Goal: Information Seeking & Learning: Learn about a topic

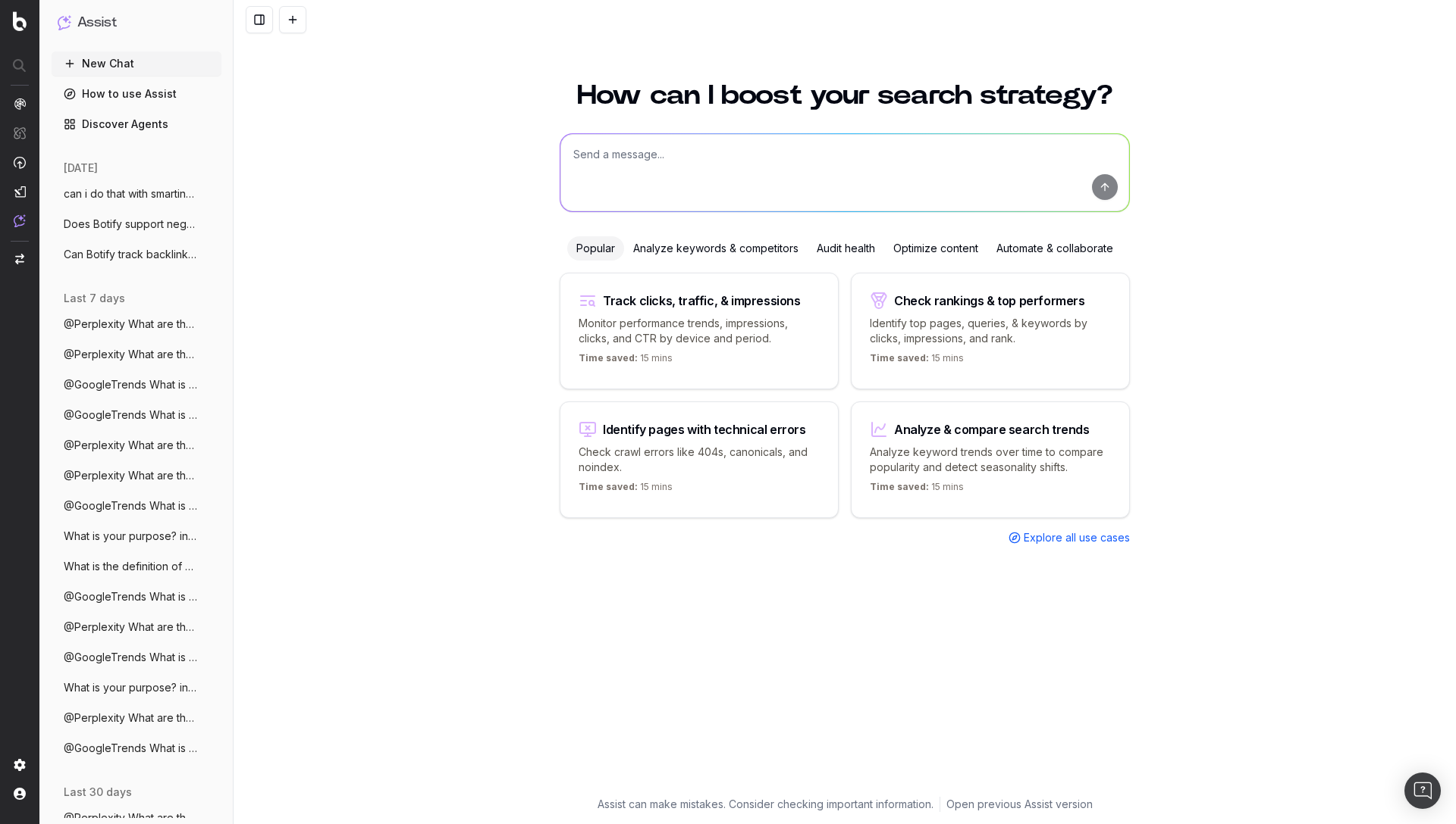
click at [710, 157] on textarea at bounding box center [844, 172] width 569 height 77
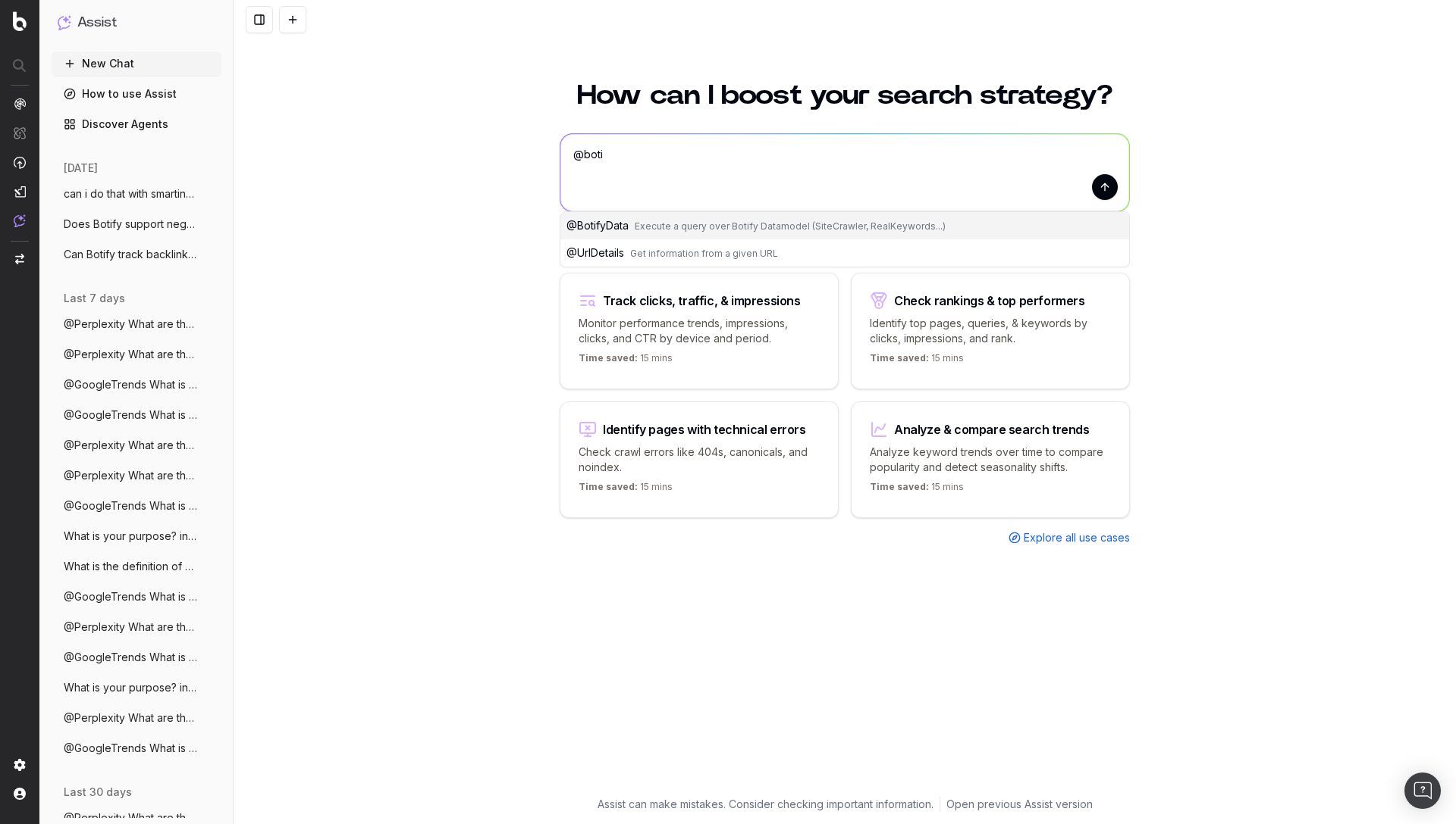
click at [392, 694] on div "How can I boost your search strategy? @boti @boti @ BotifyData Execute a query …" at bounding box center [844, 444] width 1222 height 761
click at [686, 164] on textarea "@boti" at bounding box center [844, 172] width 569 height 77
paste textarea "How can I measure crawl budget in Botify?"
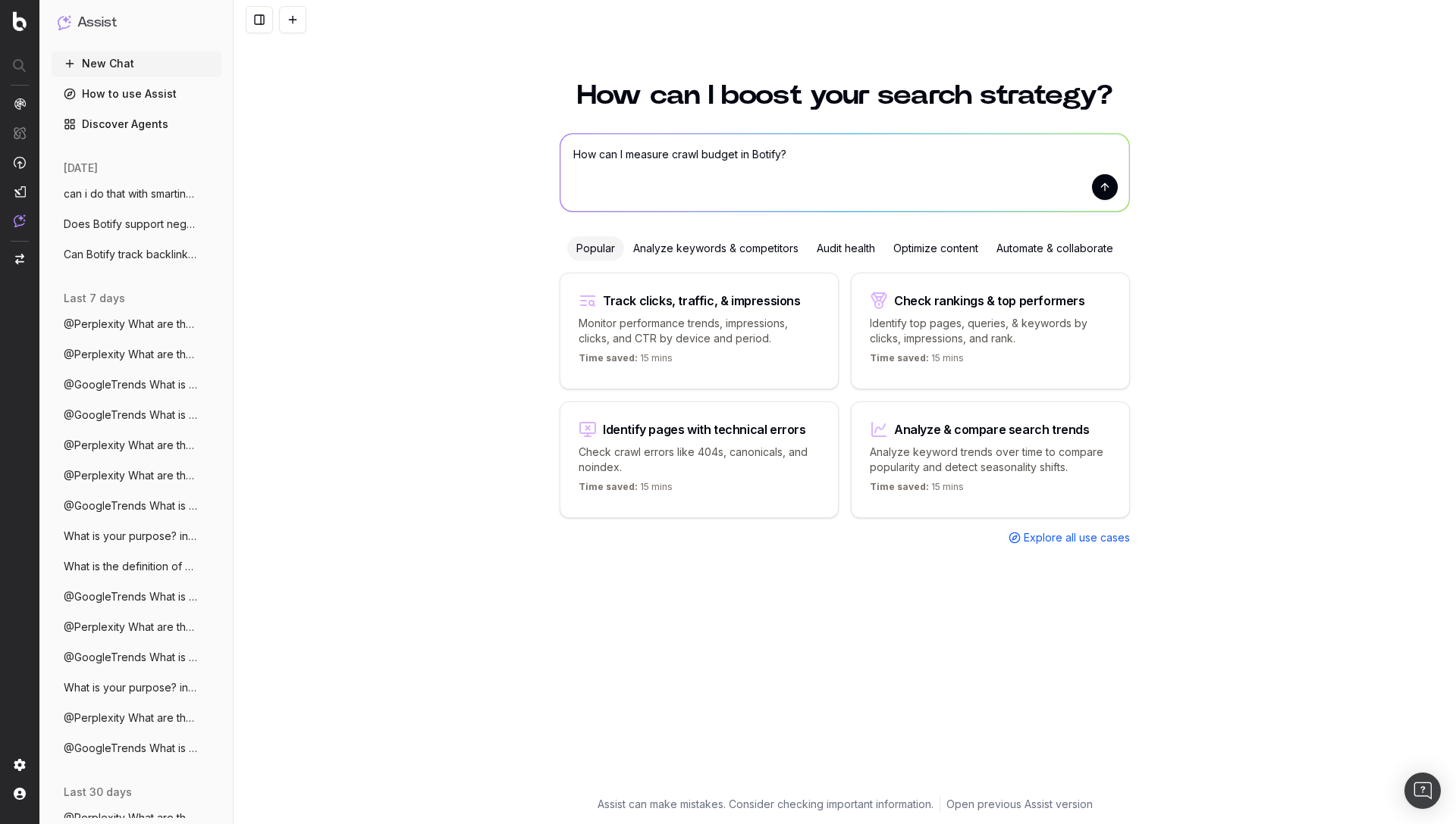
type textarea "How can I measure crawl budget in Botify?"
click at [1105, 182] on button "submit" at bounding box center [1104, 187] width 26 height 26
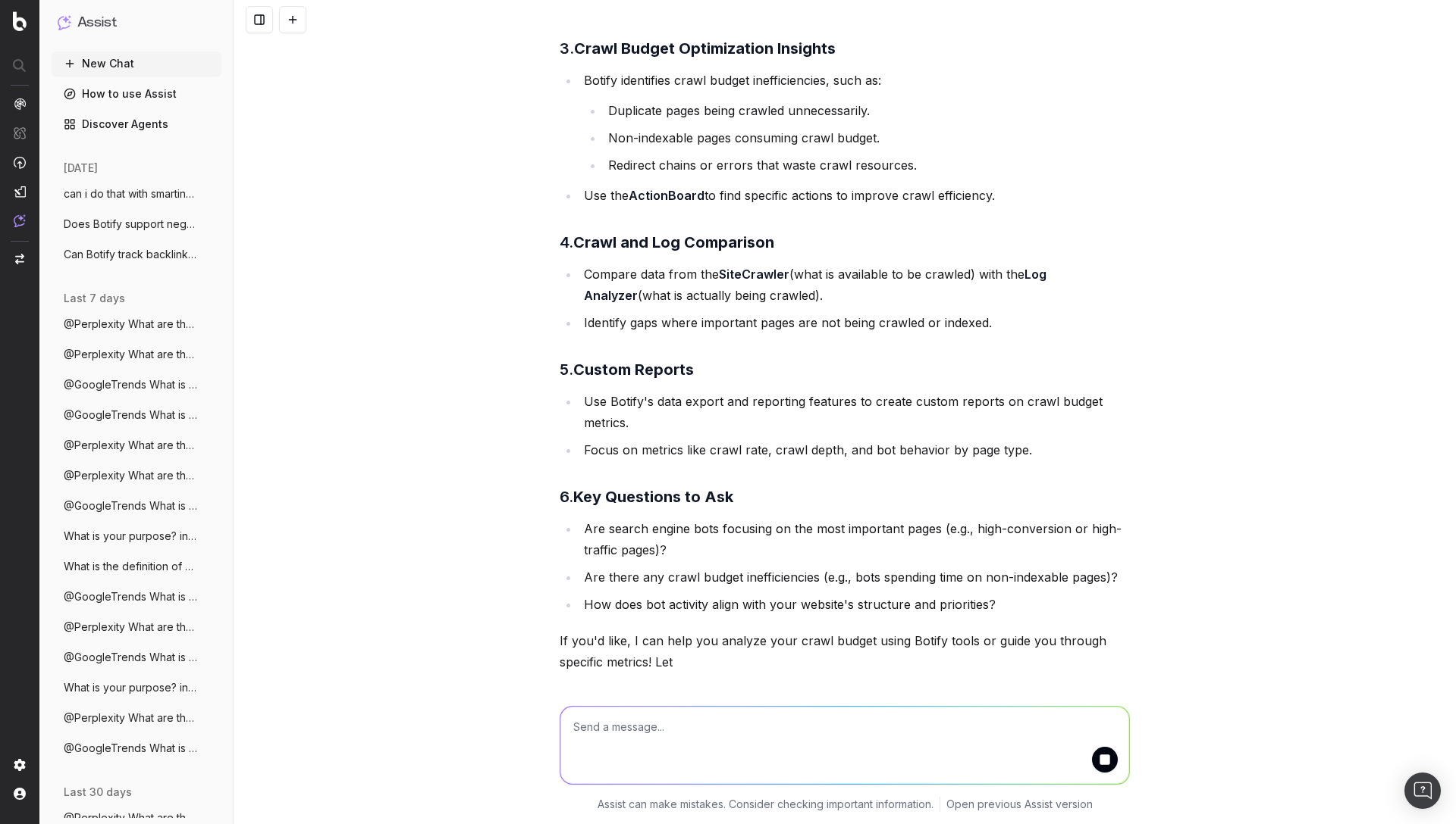
scroll to position [788, 0]
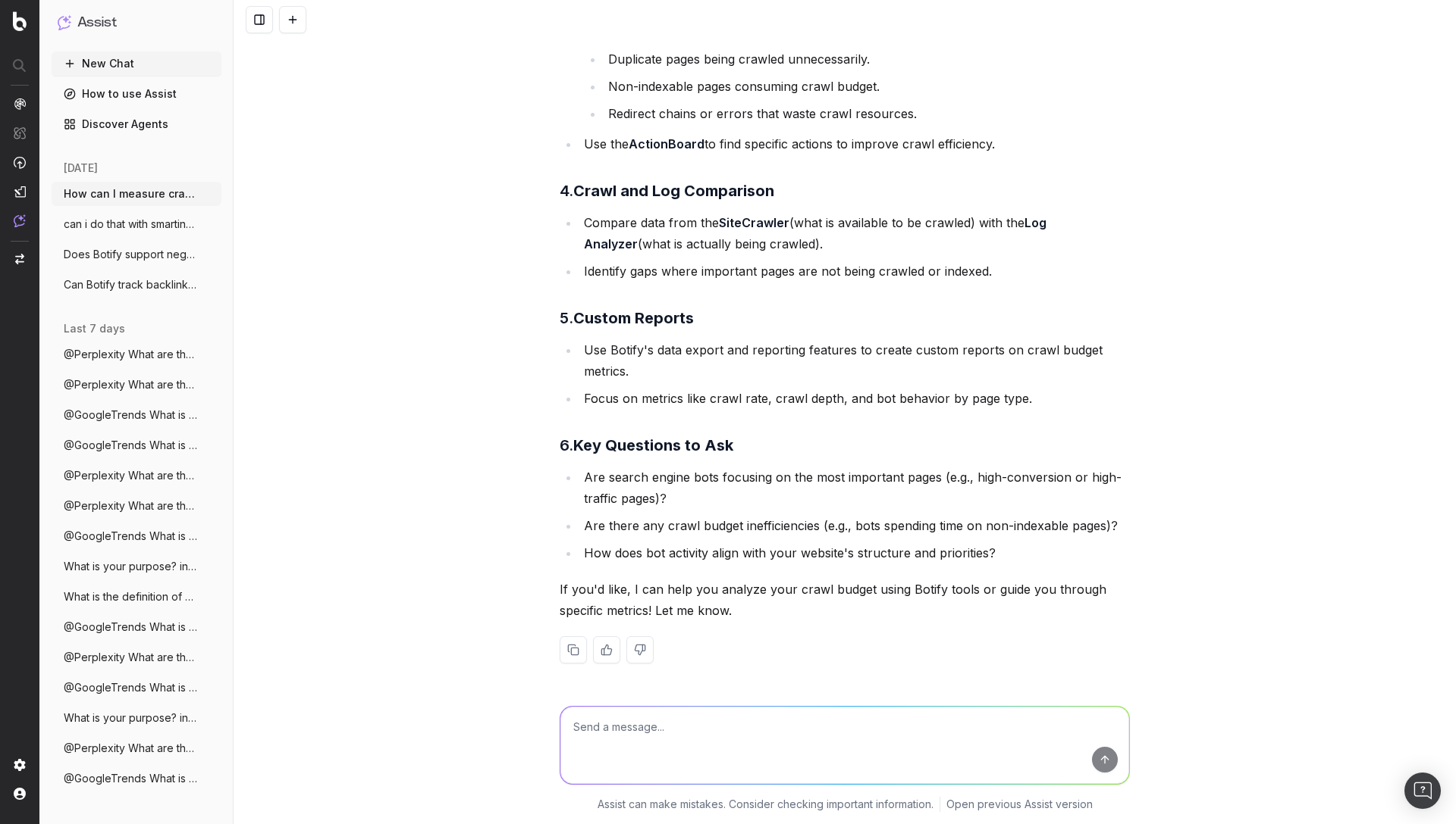
click at [655, 727] on textarea at bounding box center [844, 745] width 569 height 77
paste textarea "How can I schedule a crawl in Botify?"
type textarea "How can I schedule a crawl in Botify?"
click at [1110, 769] on button "submit" at bounding box center [1104, 759] width 26 height 26
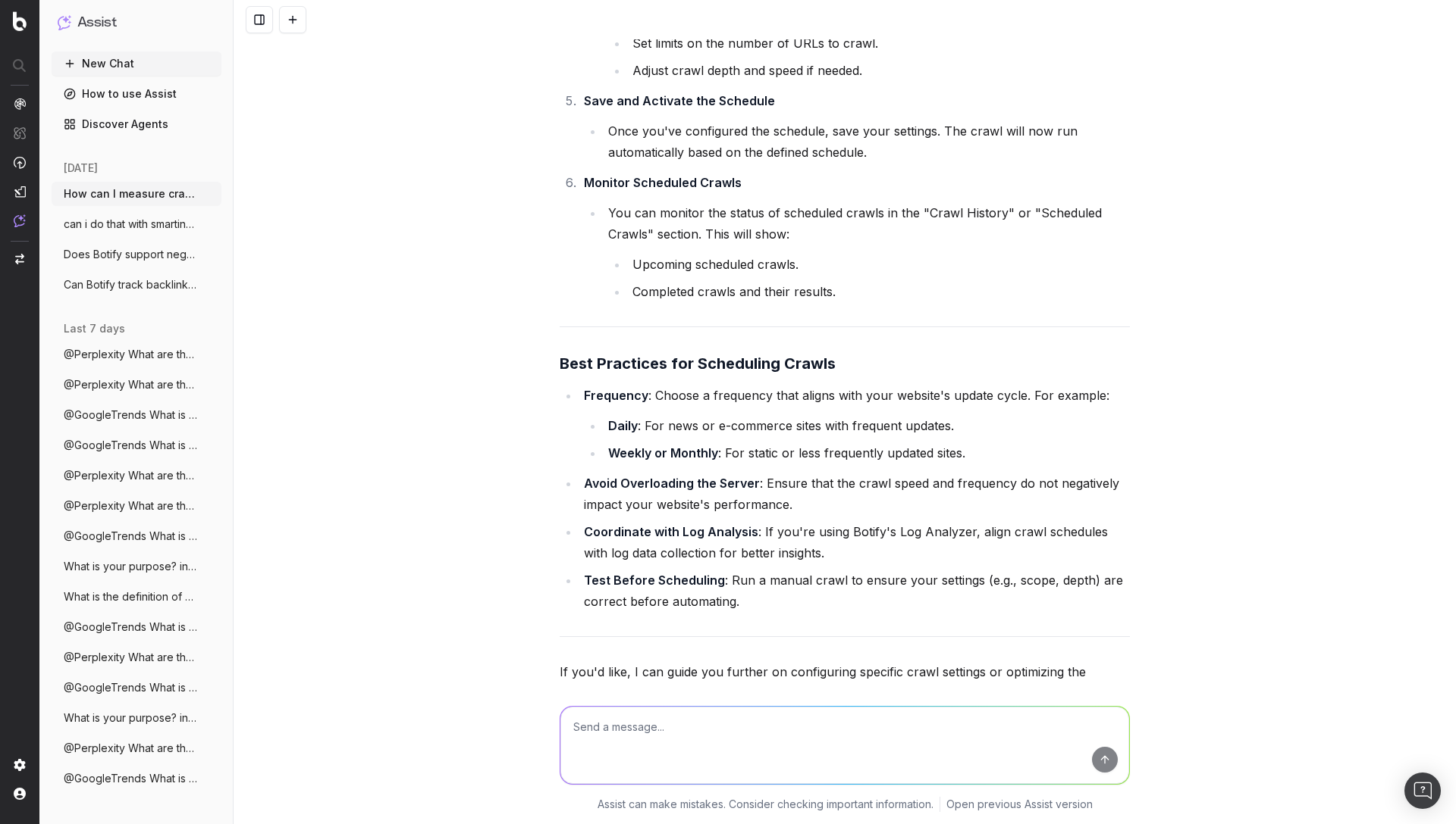
scroll to position [2127, 0]
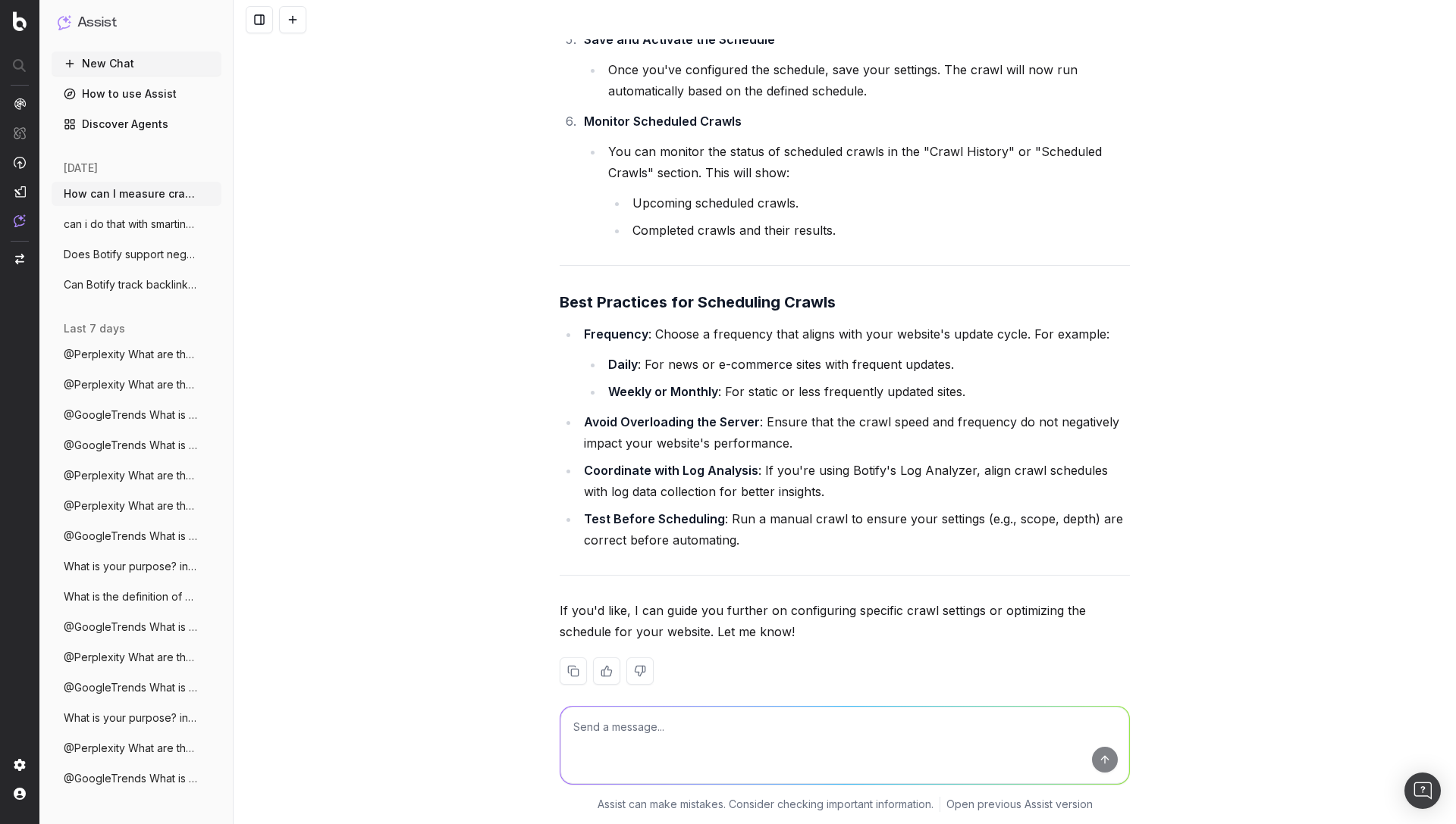
click at [916, 751] on textarea at bounding box center [844, 745] width 569 height 77
paste textarea "How do I filter by segment in Botify dashboards?"
type textarea "How do I filter by segment in Botify dashboards?"
click at [1100, 759] on button "submit" at bounding box center [1104, 759] width 26 height 26
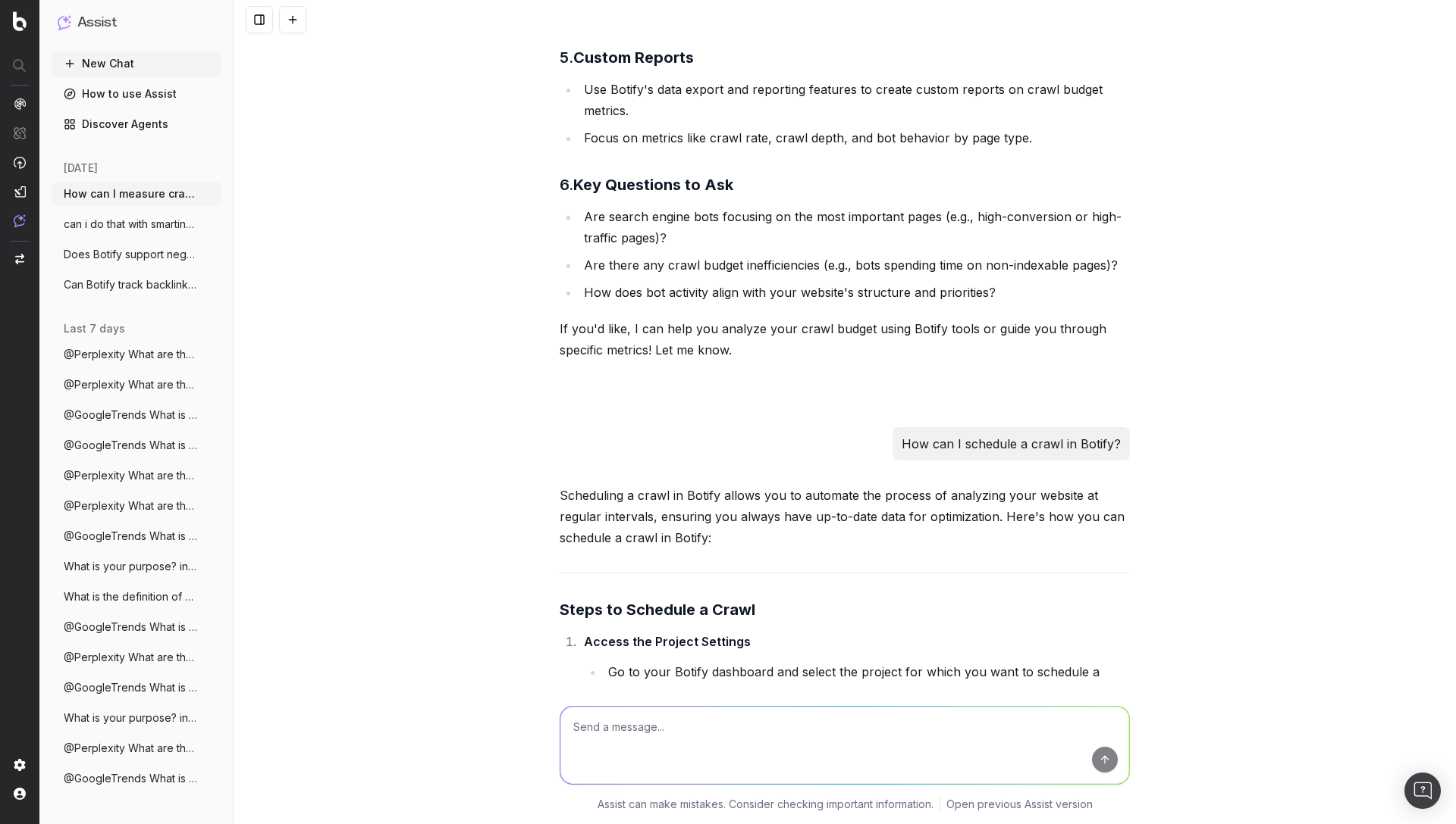
scroll to position [1067, 0]
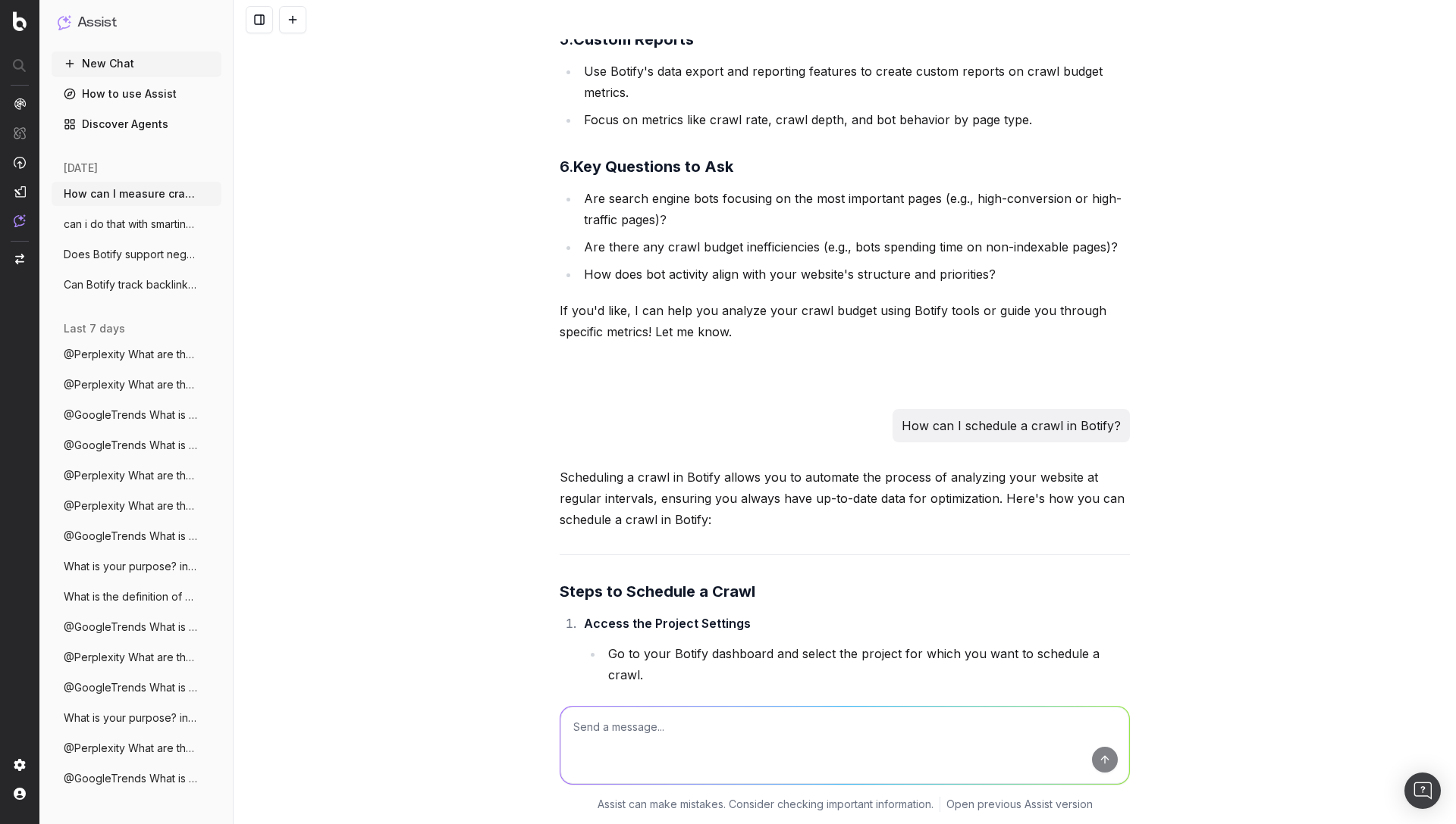
click at [805, 723] on textarea at bounding box center [844, 745] width 569 height 77
paste textarea "Where in Botify can I find a chart on content size?"
type textarea "Where in Botify can I find a chart on content size?"
click at [1110, 761] on button "submit" at bounding box center [1104, 759] width 26 height 26
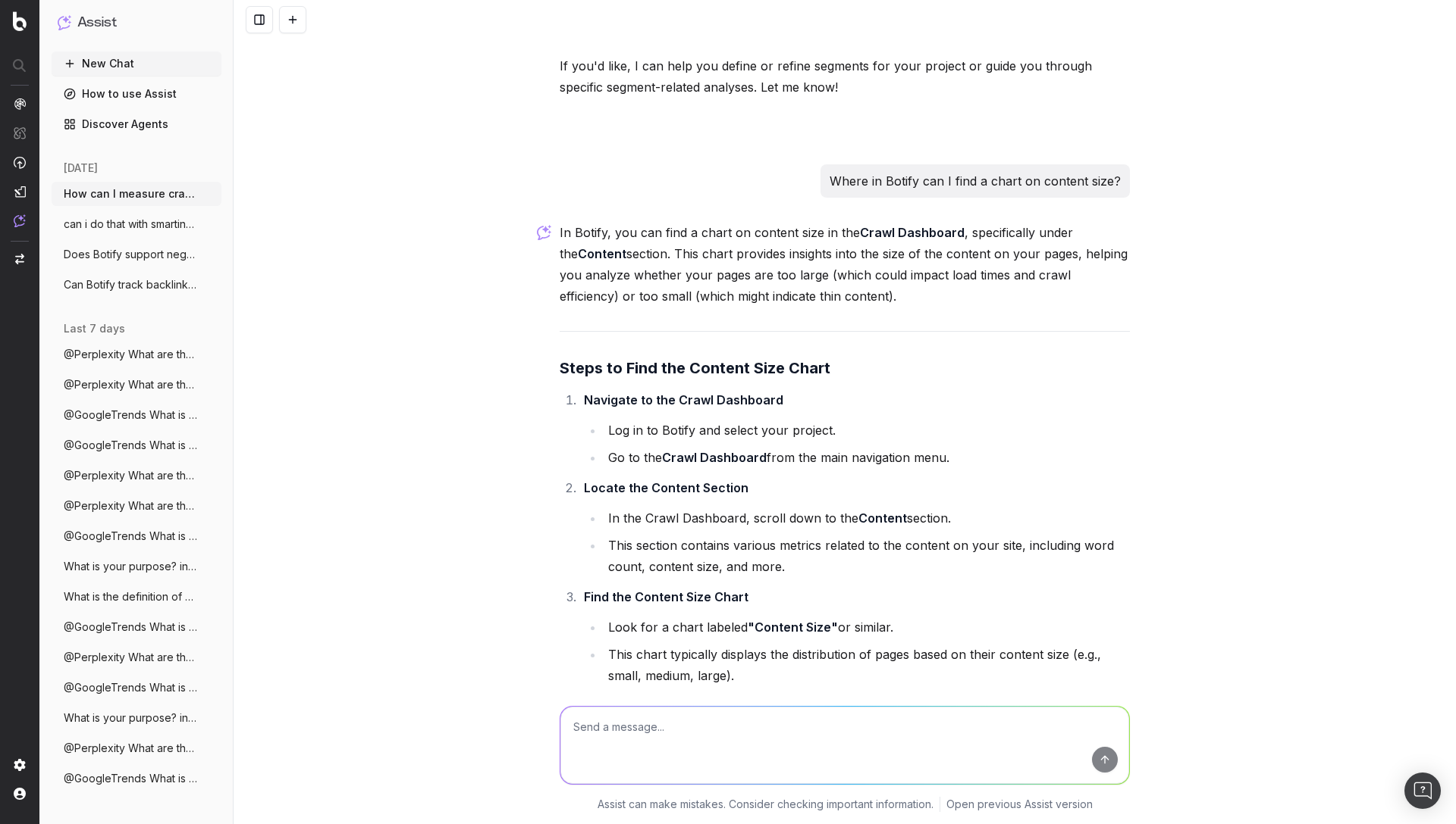
scroll to position [4322, 0]
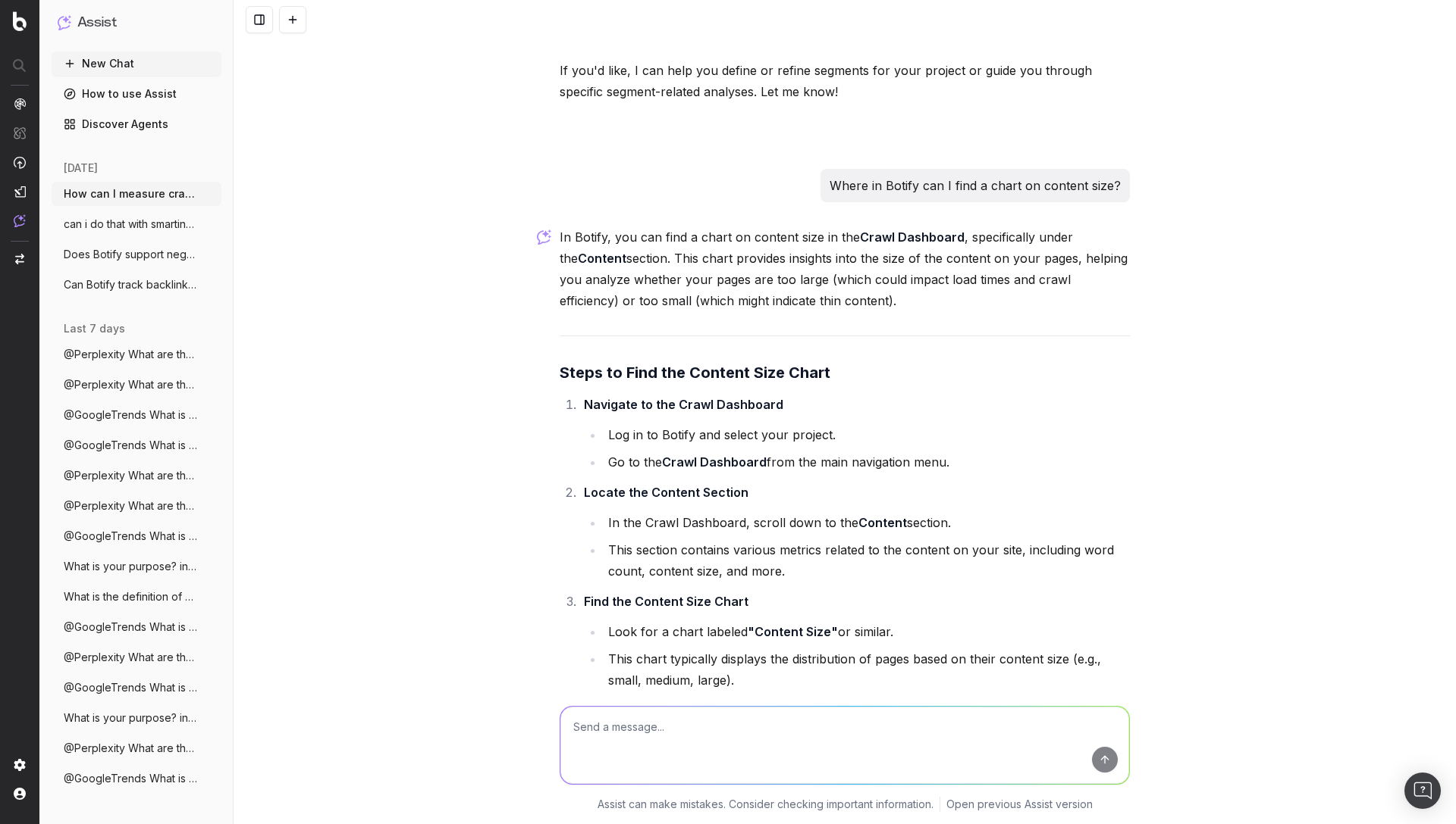
click at [683, 731] on textarea at bounding box center [844, 745] width 569 height 77
paste textarea "can i do that with smartindex or indenow within botify"
type textarea "can i do that with smartindex or indenow within botify"
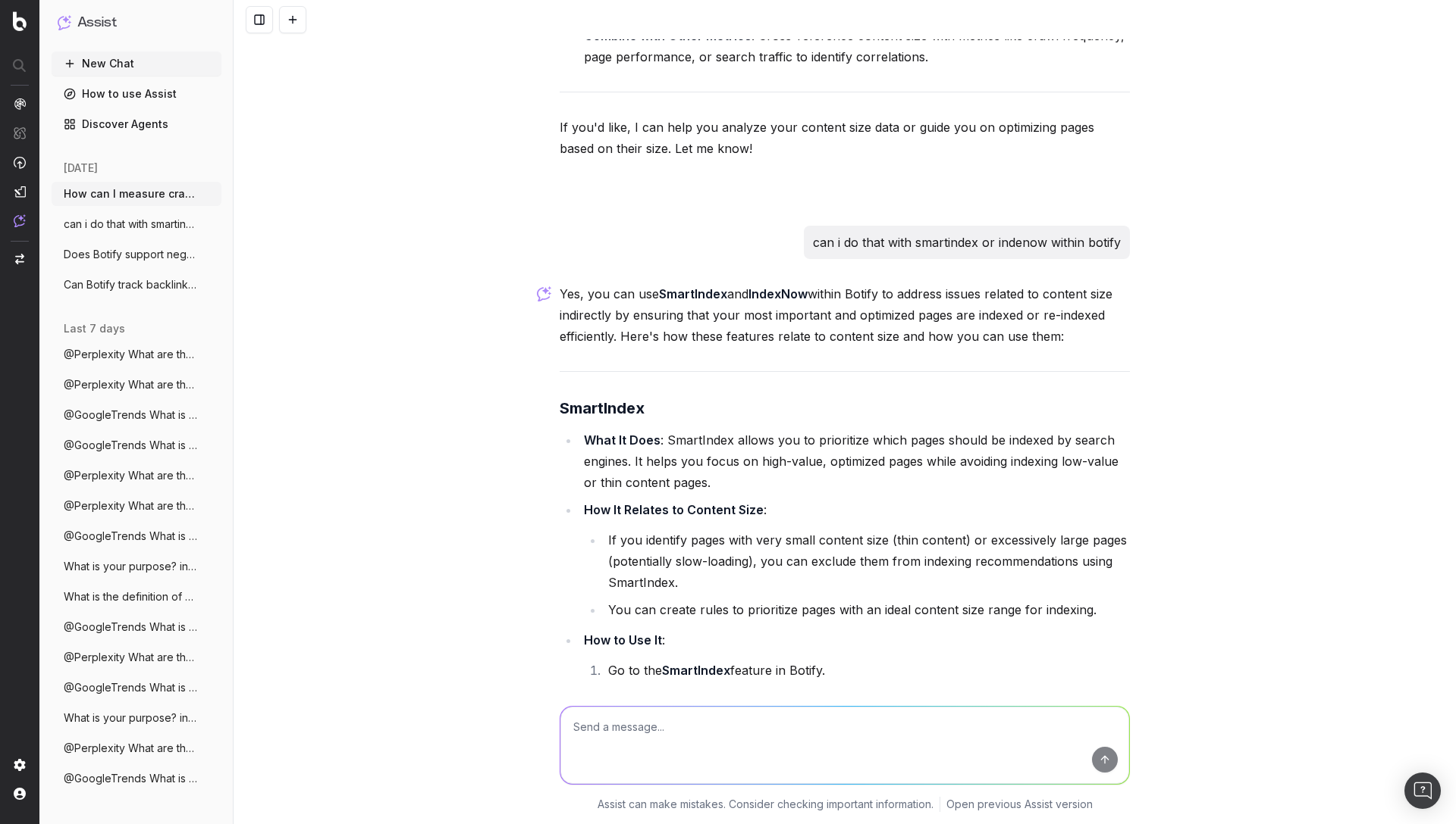
scroll to position [5575, 0]
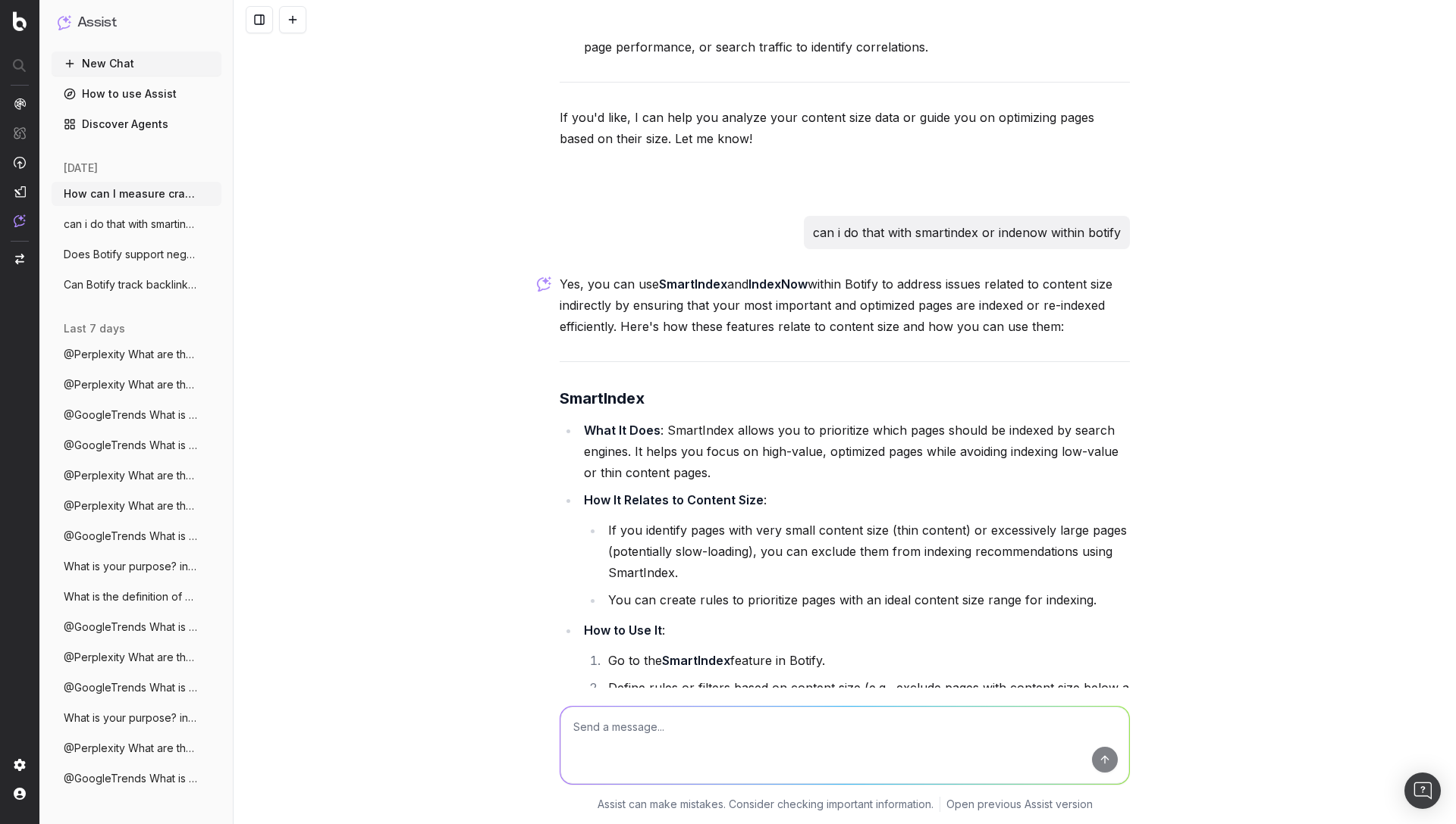
paste textarea "How do I export my log analyzer data from Botify?"
type textarea "How do I export my log analyzer data from Botify?"
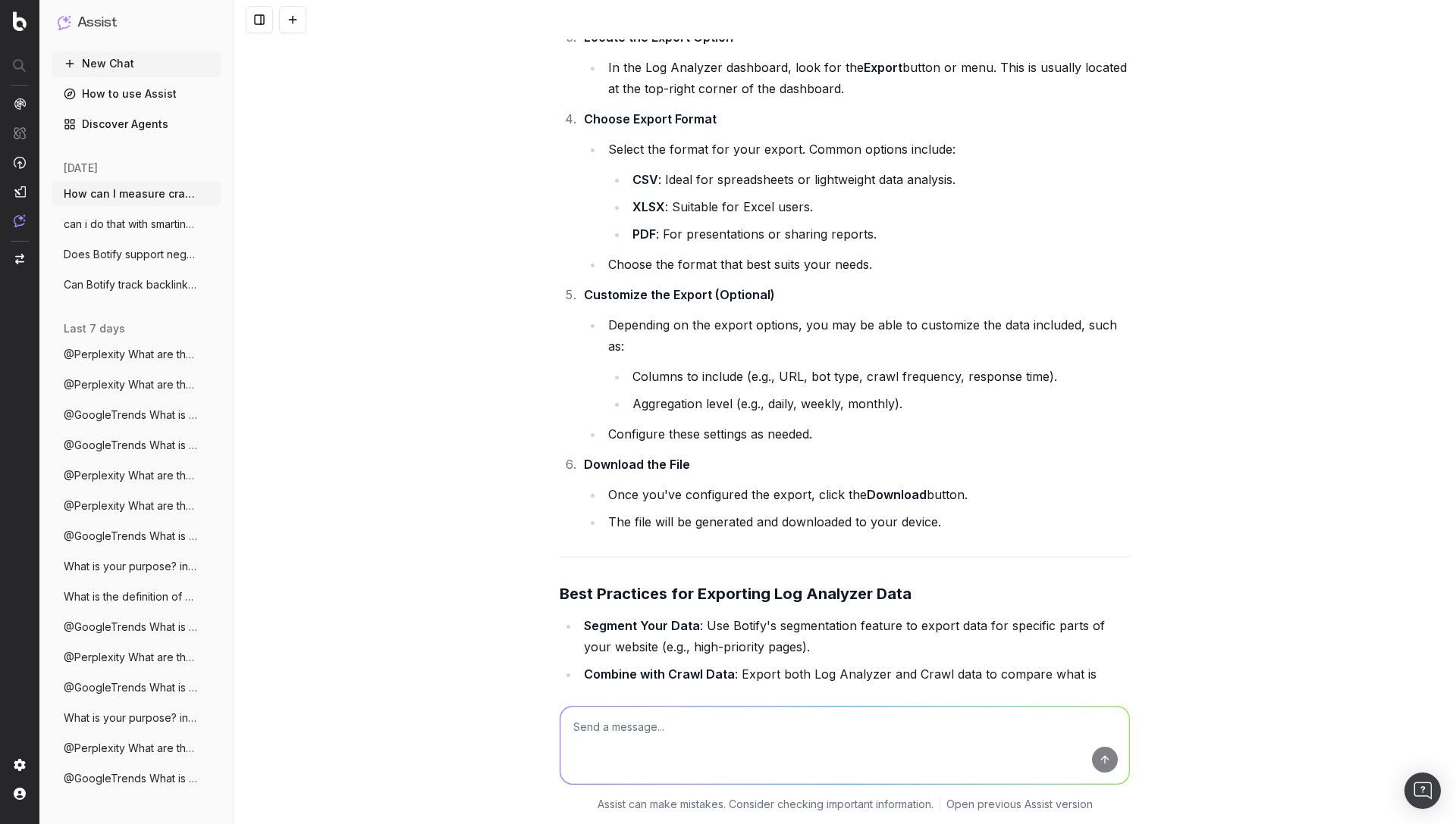
scroll to position [7846, 0]
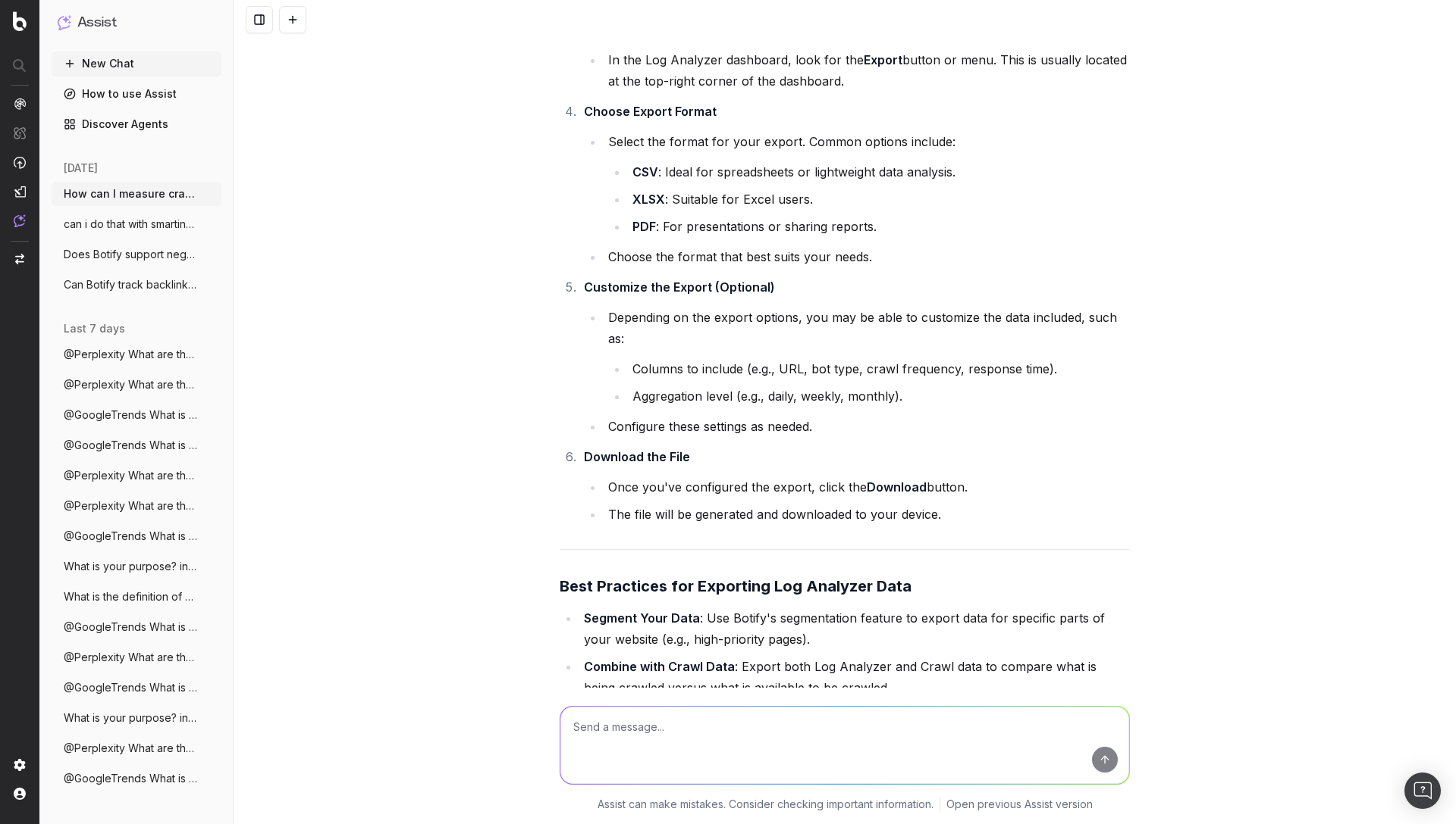
paste textarea "How can I find my crawl start URL in Botify?"
type textarea "How can I find my crawl start URL in Botify?"
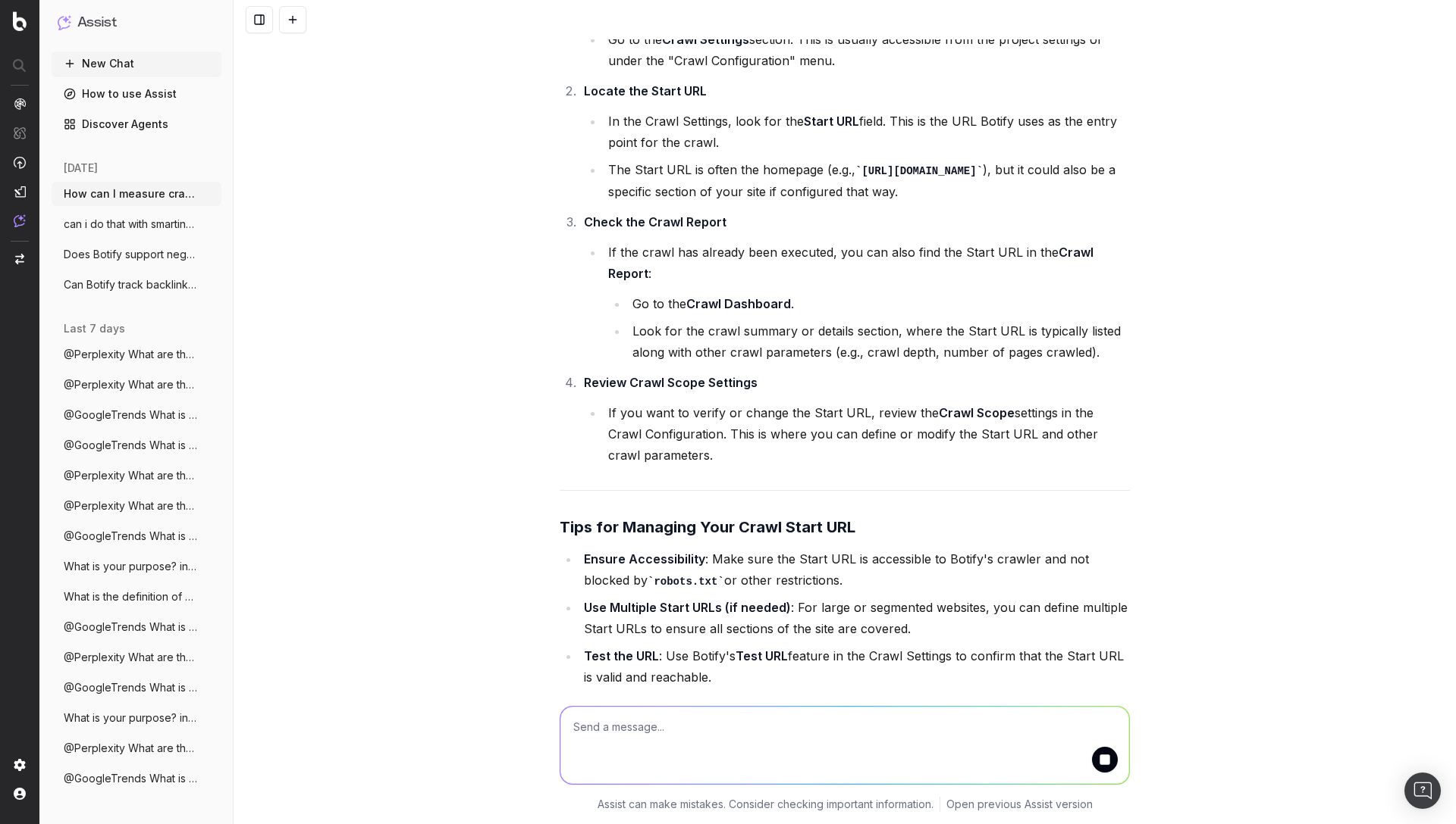
scroll to position [9126, 0]
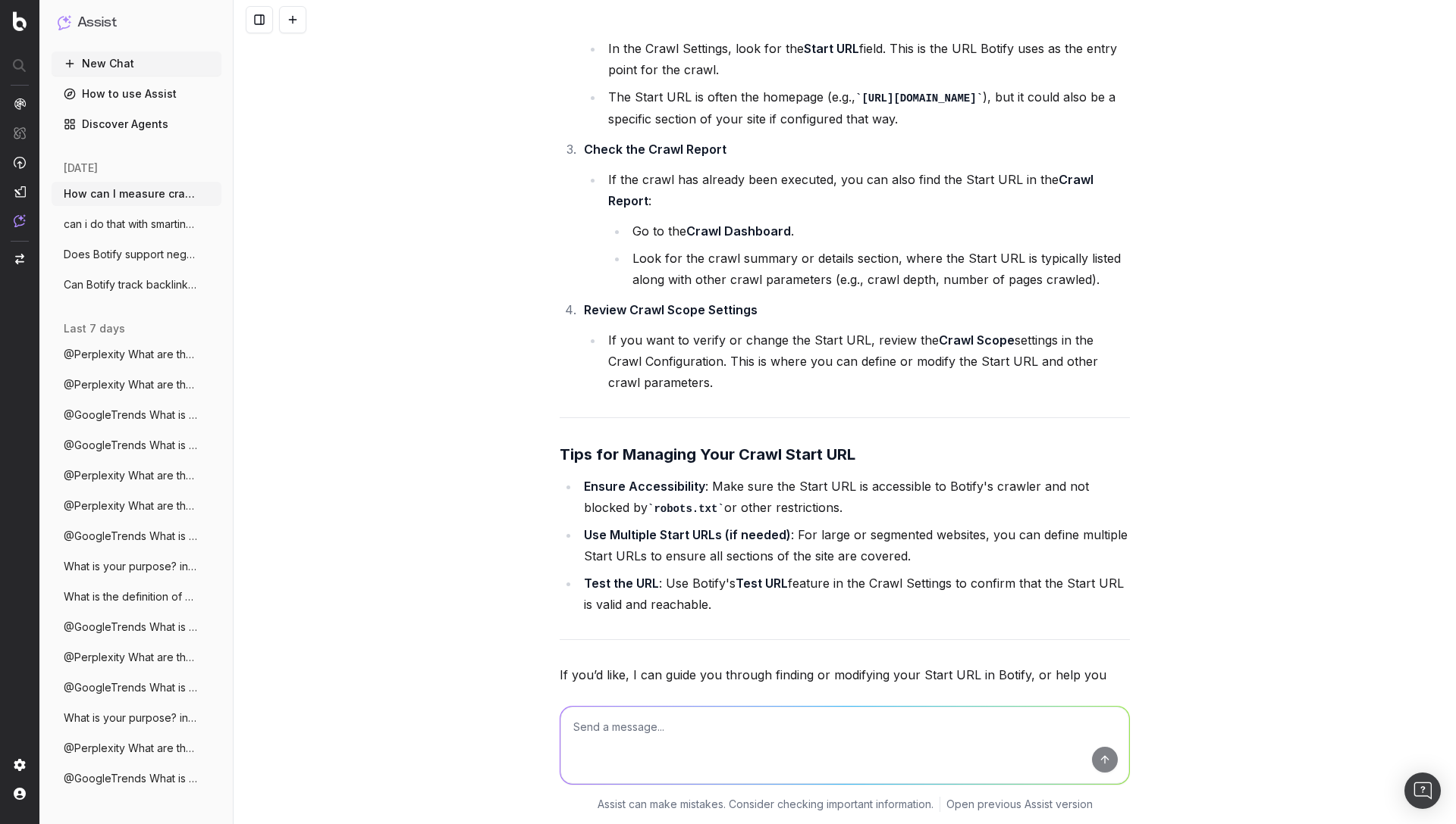
paste textarea "How can I measure crawl budget in Botify?"
type textarea "How can I measure crawl budget in Botify?"
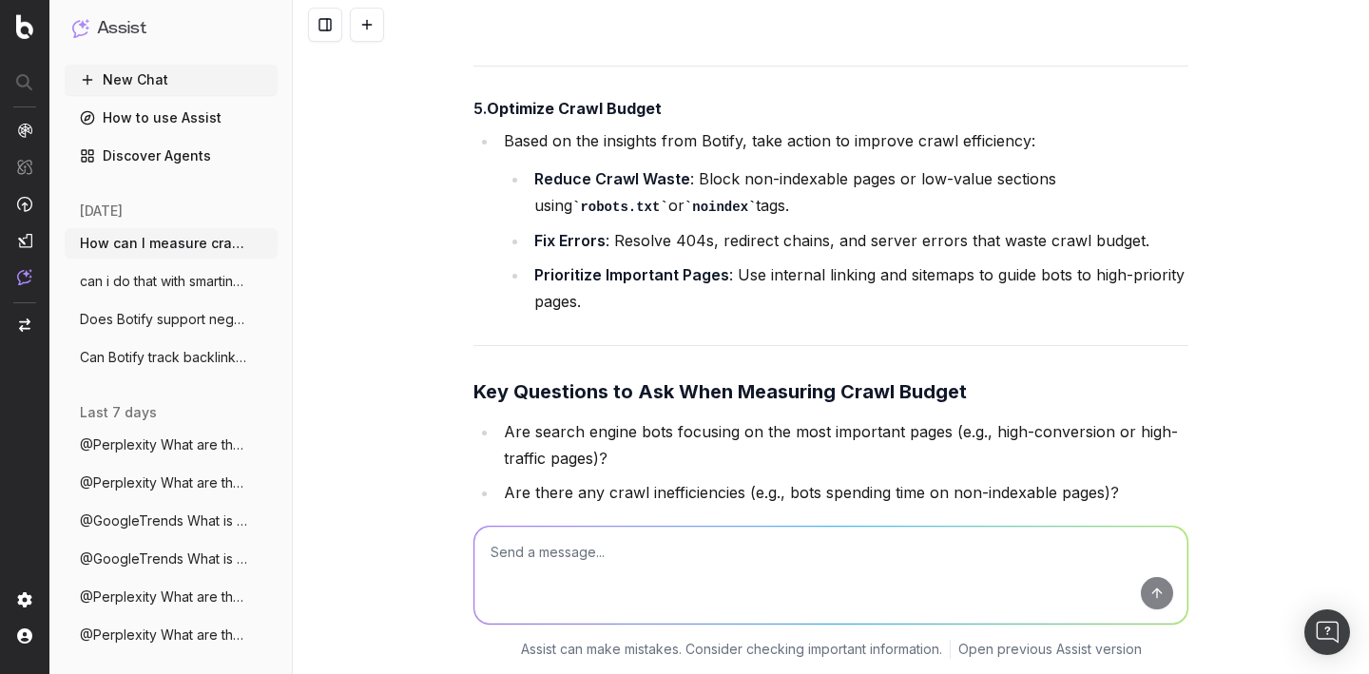
scroll to position [14061, 0]
